Goal: Information Seeking & Learning: Find contact information

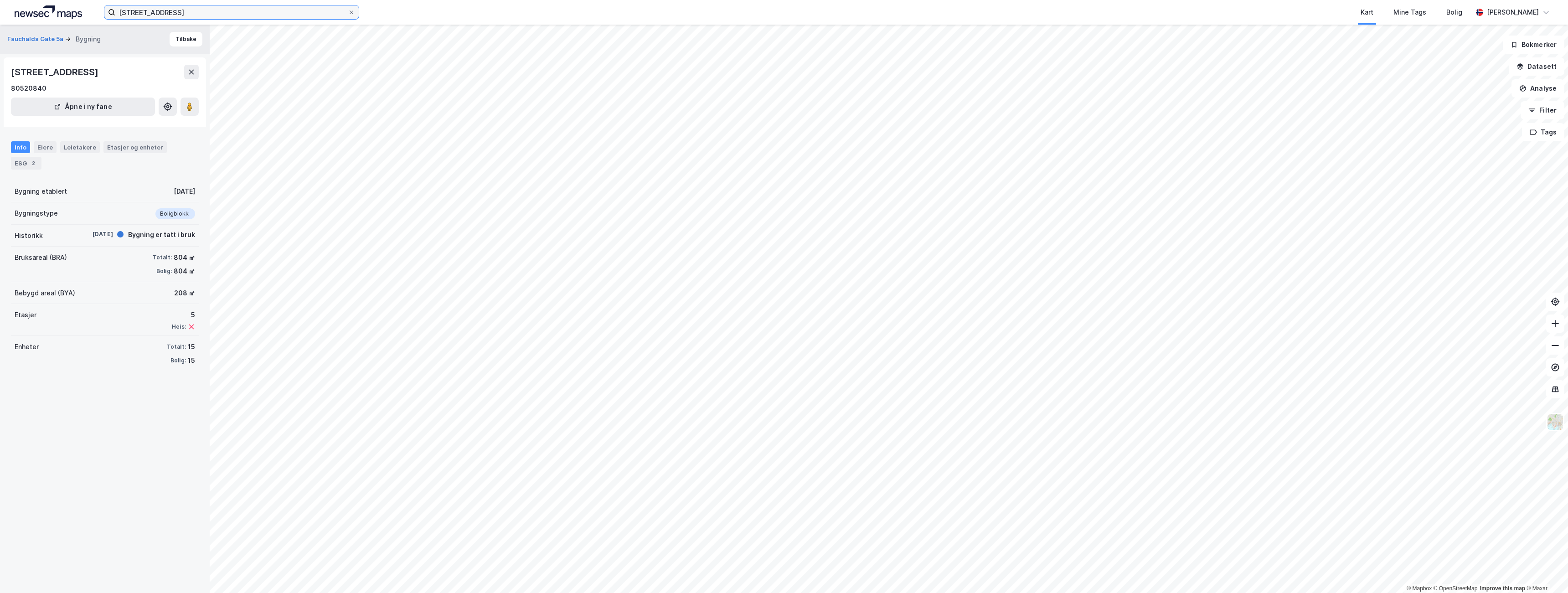
click at [153, 8] on input "[STREET_ADDRESS]" at bounding box center [231, 12] width 233 height 13
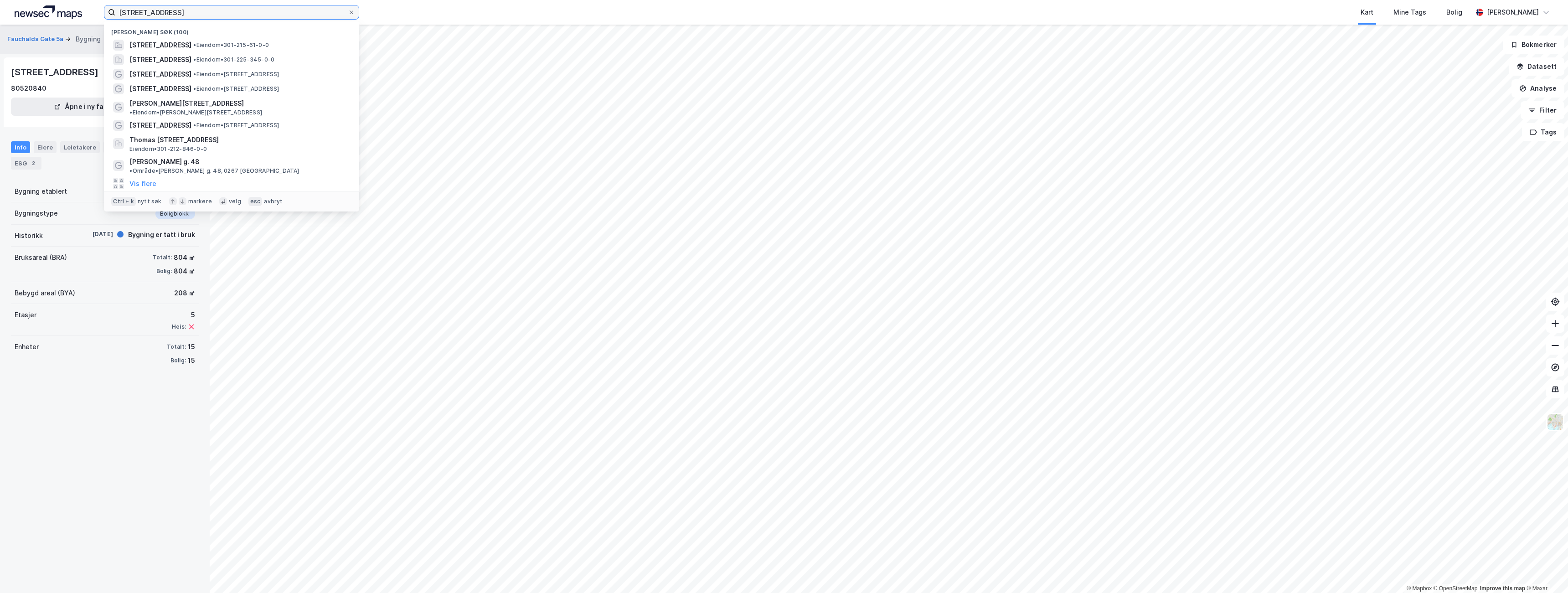
click at [173, 10] on input "[STREET_ADDRESS]" at bounding box center [231, 12] width 233 height 13
click at [181, 10] on input "[STREET_ADDRESS]" at bounding box center [231, 12] width 233 height 13
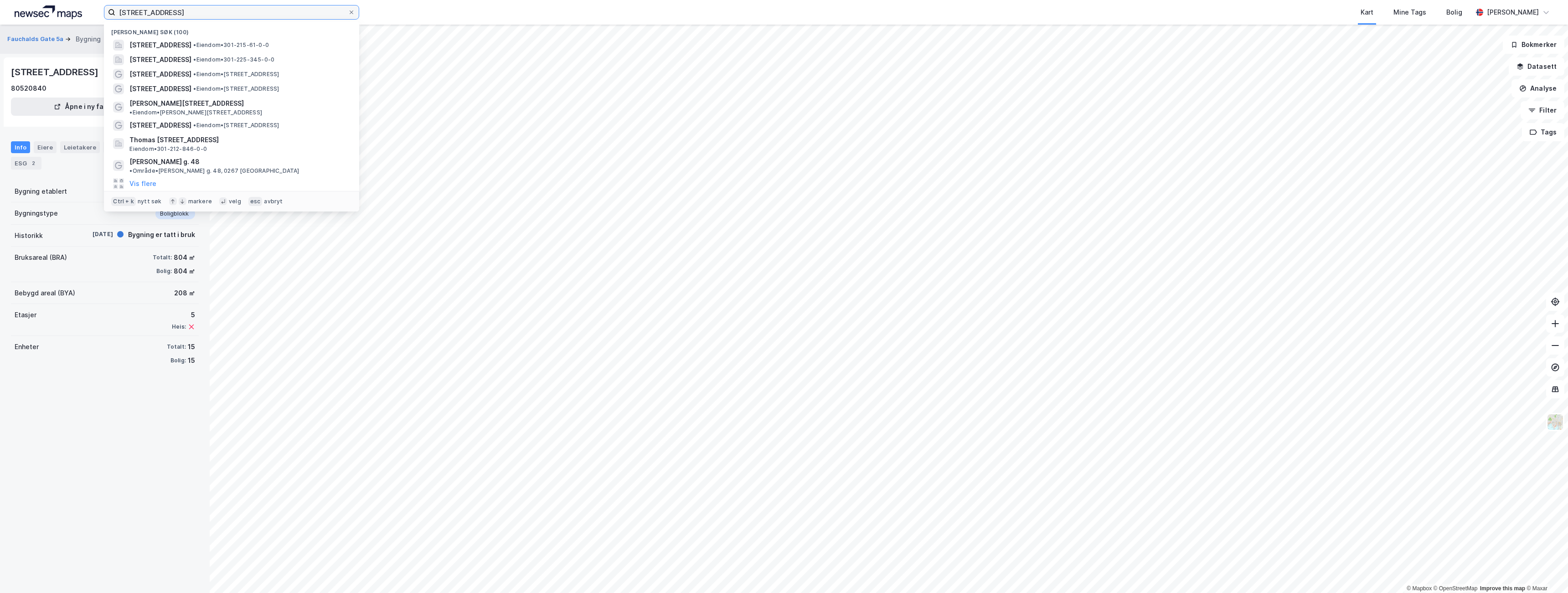
click at [181, 10] on input "[STREET_ADDRESS]" at bounding box center [231, 12] width 233 height 13
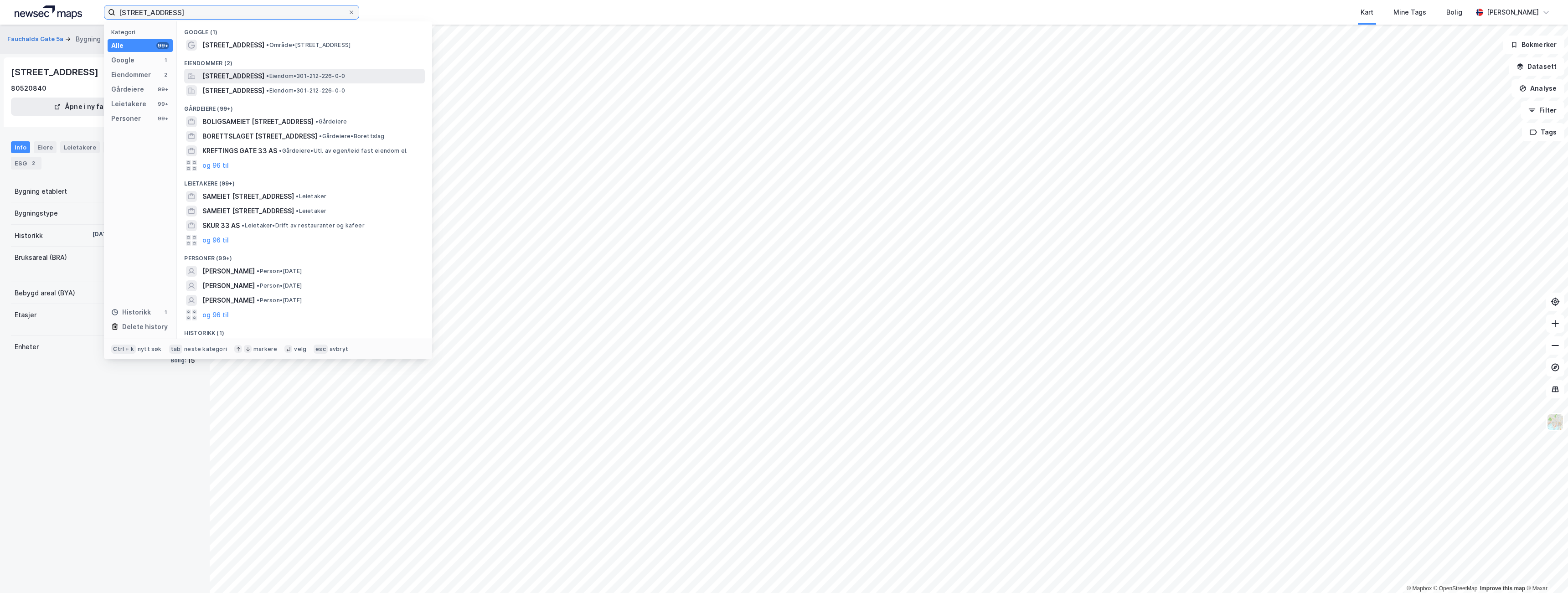
type input "[STREET_ADDRESS]"
click at [264, 80] on span "[STREET_ADDRESS]" at bounding box center [233, 76] width 62 height 11
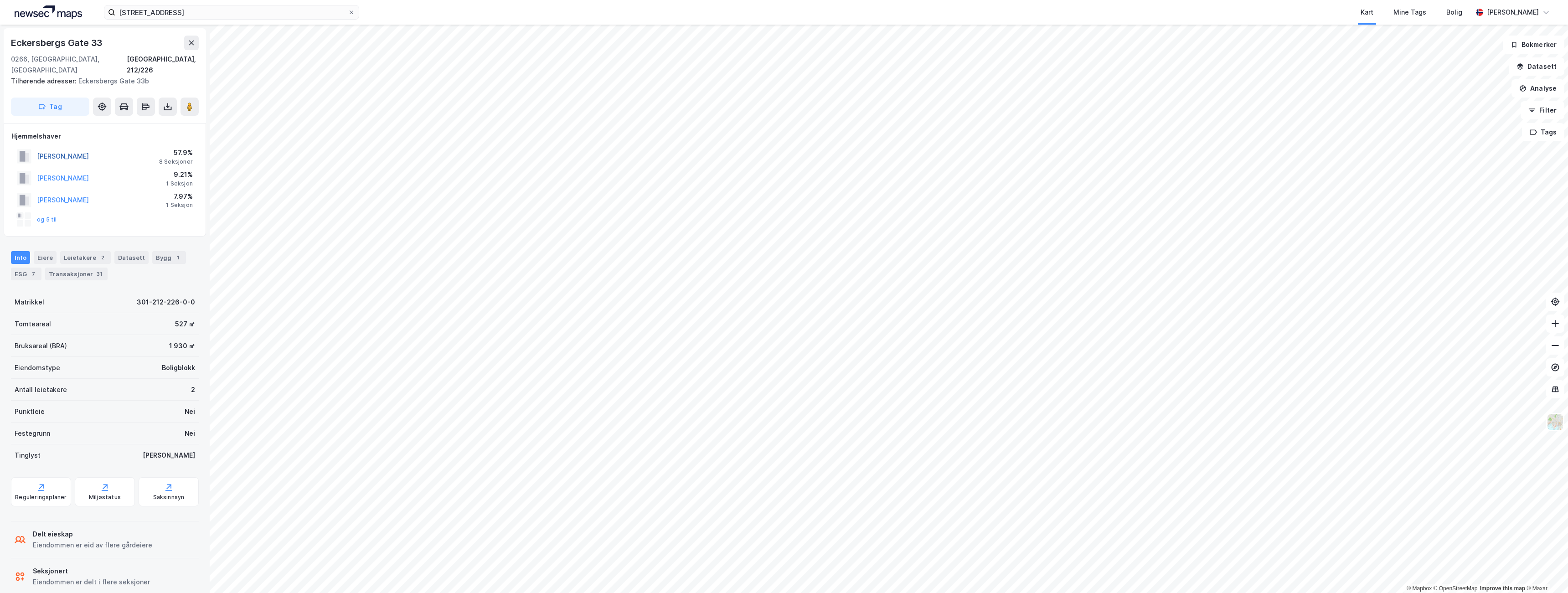
click at [0, 0] on button "[PERSON_NAME]" at bounding box center [0, 0] width 0 height 0
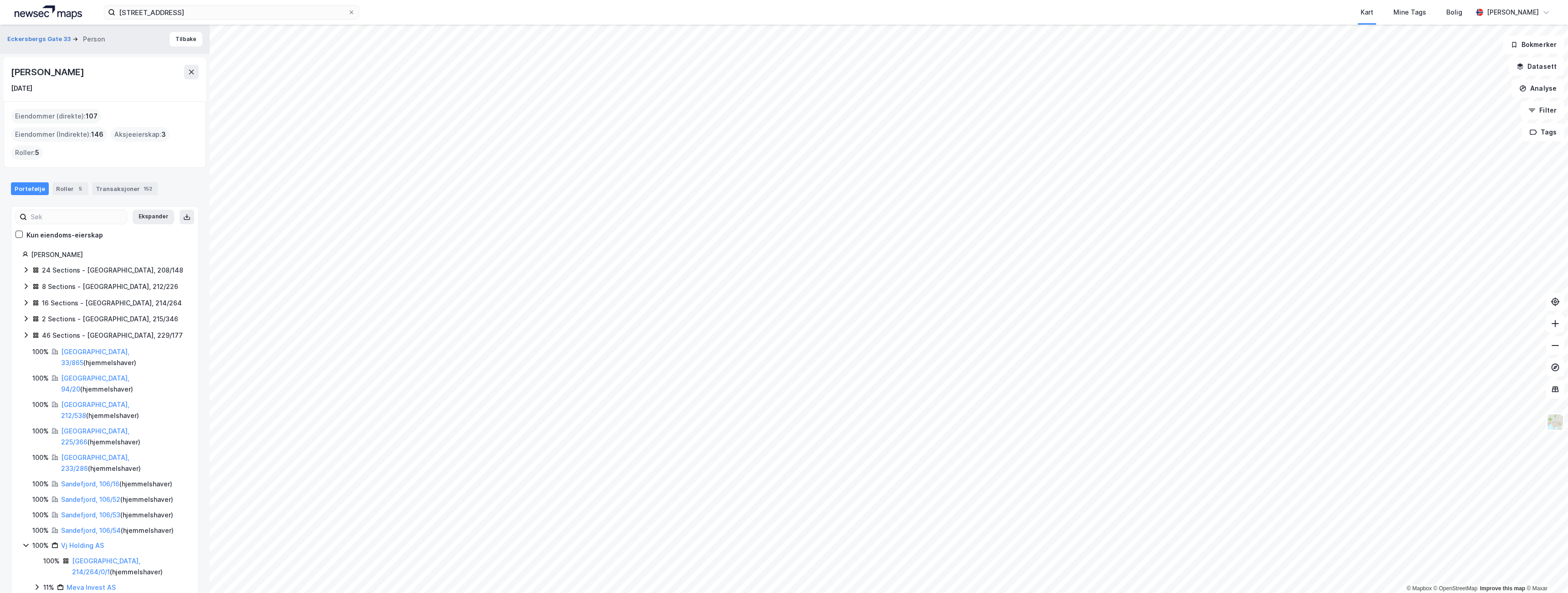
click at [66, 281] on div "8 Sections - [GEOGRAPHIC_DATA], 212/226" at bounding box center [110, 287] width 136 height 11
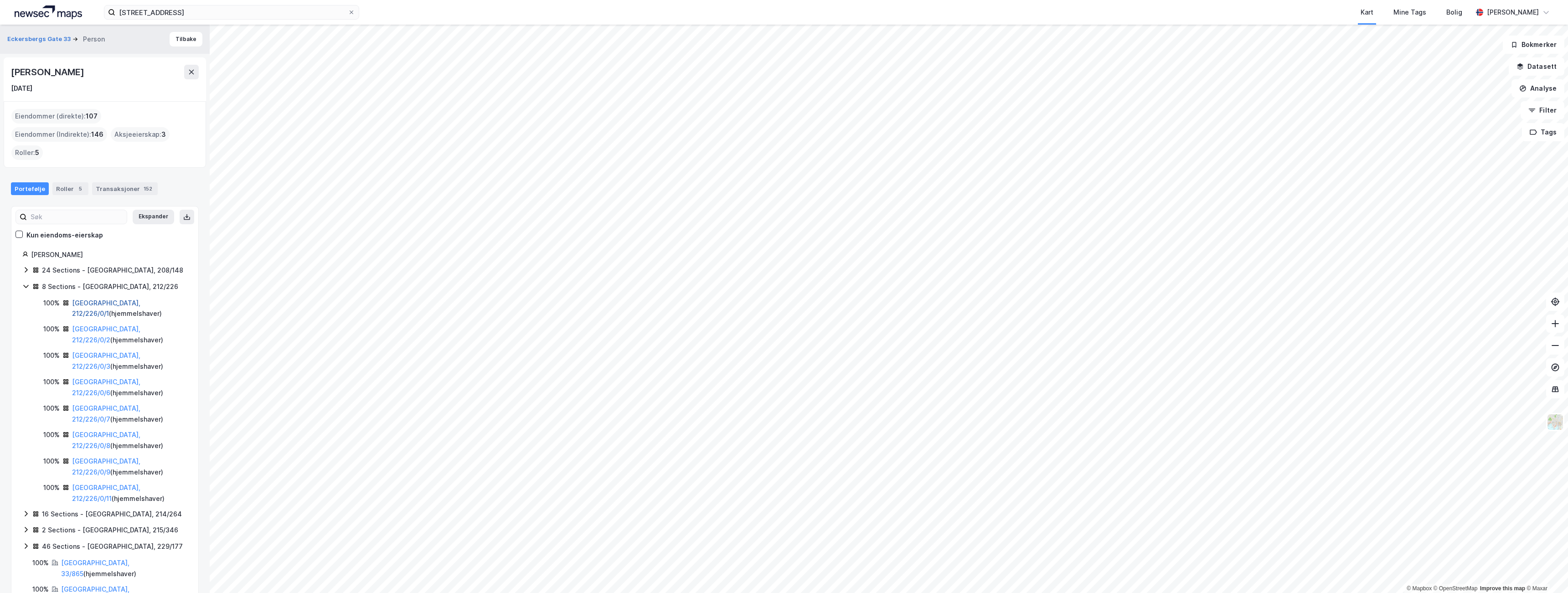
click at [96, 299] on link "[GEOGRAPHIC_DATA], 212/226/0/1" at bounding box center [106, 308] width 68 height 19
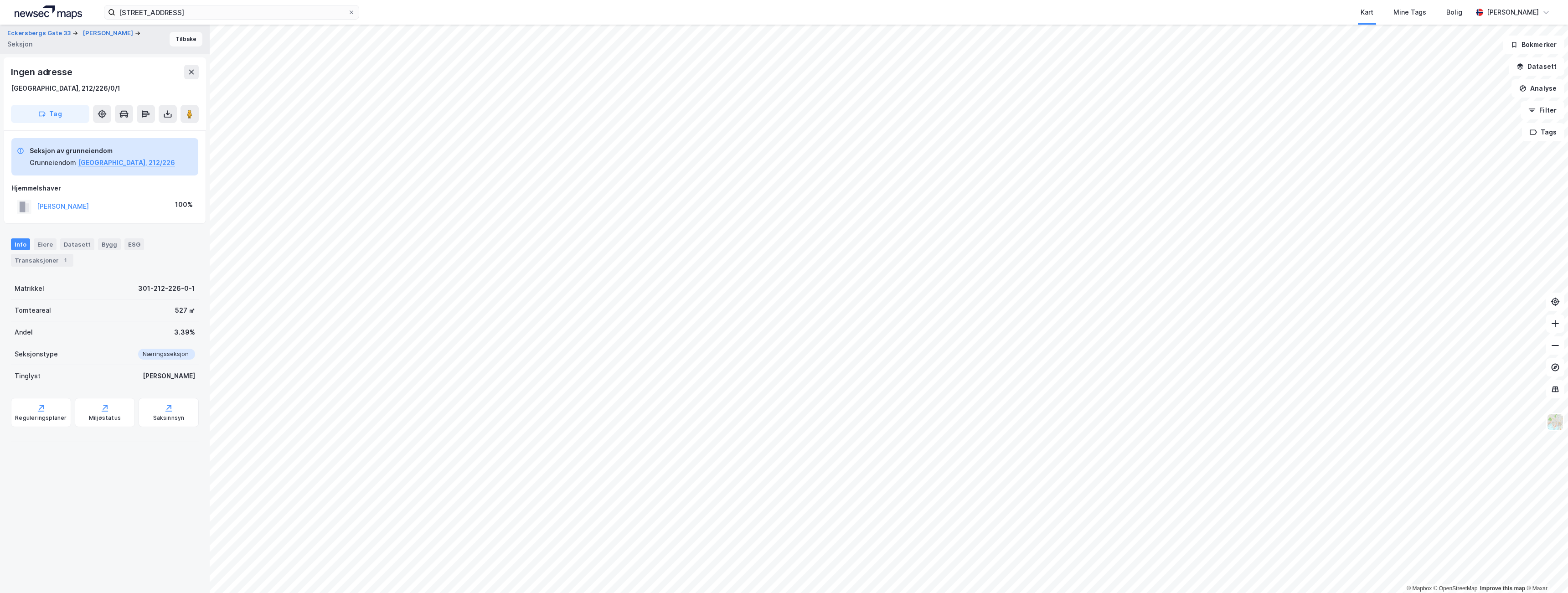
click at [177, 35] on button "Tilbake" at bounding box center [186, 39] width 33 height 15
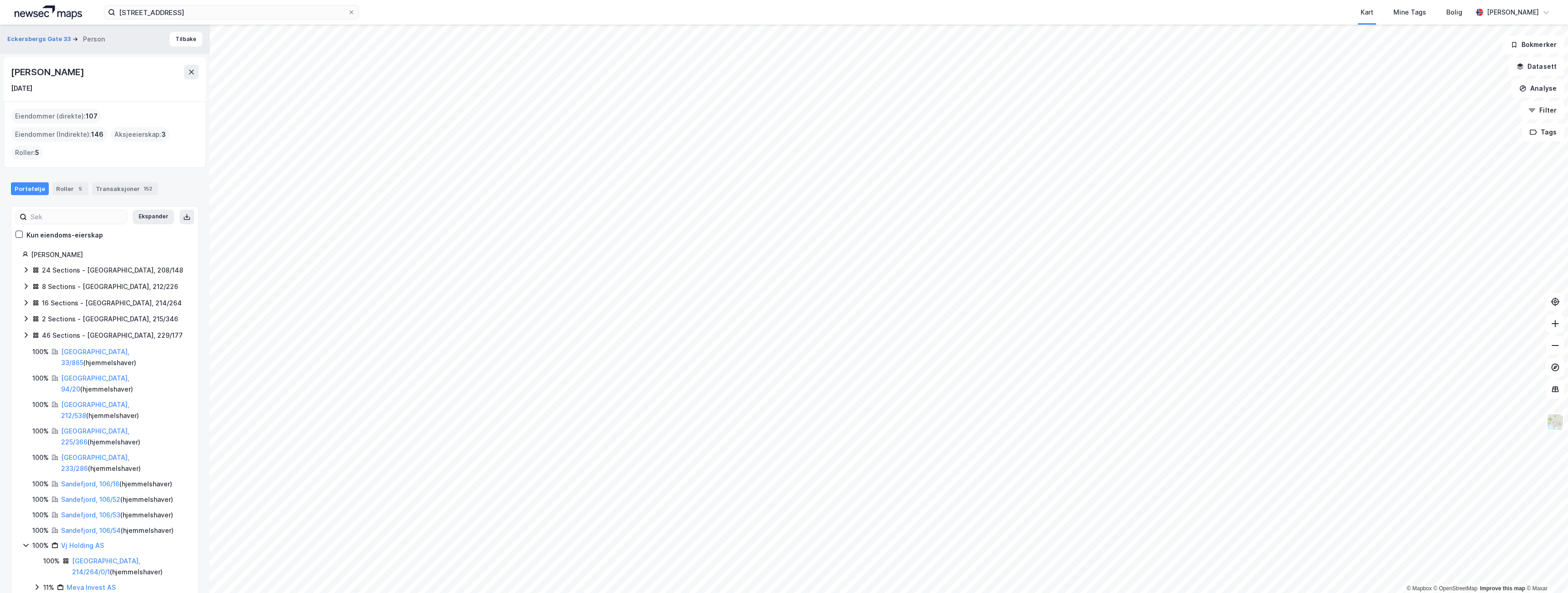
click at [23, 282] on icon at bounding box center [26, 286] width 7 height 7
